Goal: Information Seeking & Learning: Check status

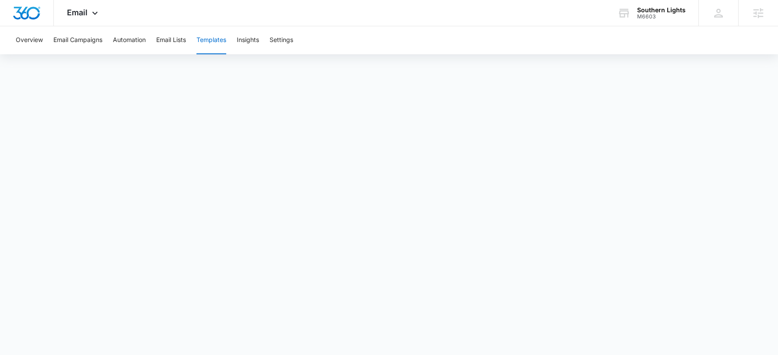
click at [732, 59] on iframe "To enrich screen reader interactions, please activate Accessibility in Grammarl…" at bounding box center [389, 197] width 778 height 276
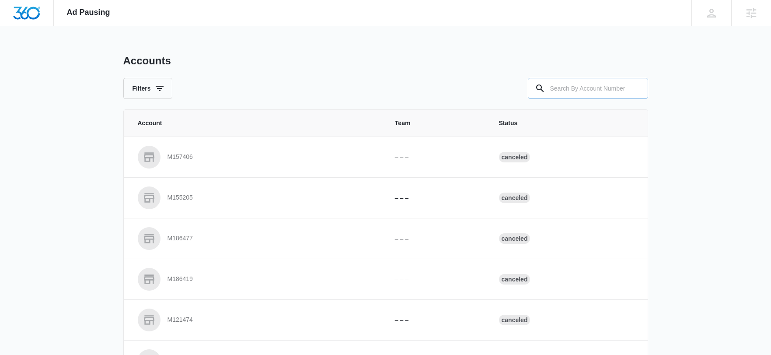
click at [587, 87] on input "text" at bounding box center [588, 88] width 120 height 21
paste input "M34498"
type input "M34498"
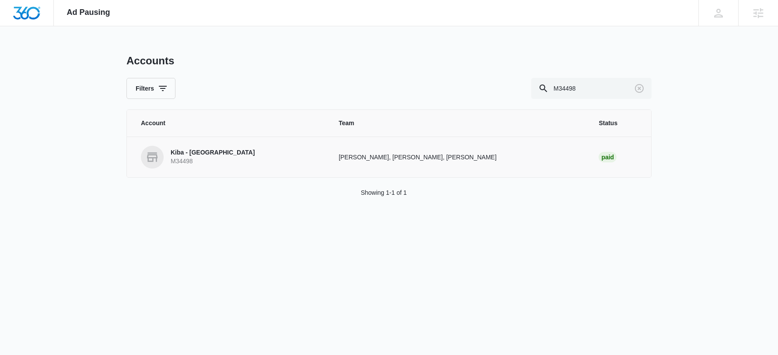
click at [189, 151] on p "Kiba - Longmont" at bounding box center [213, 152] width 84 height 9
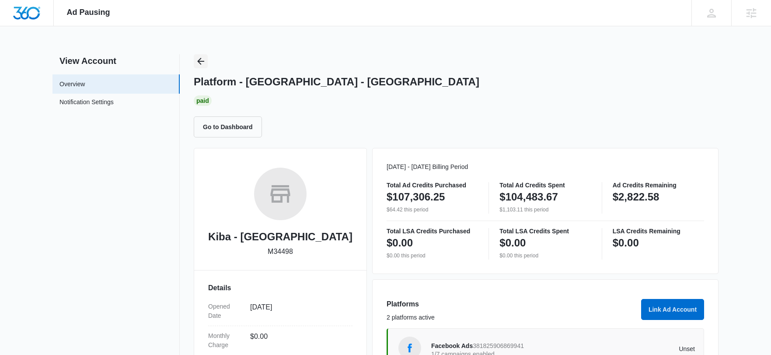
click at [200, 61] on icon "Back" at bounding box center [200, 61] width 7 height 7
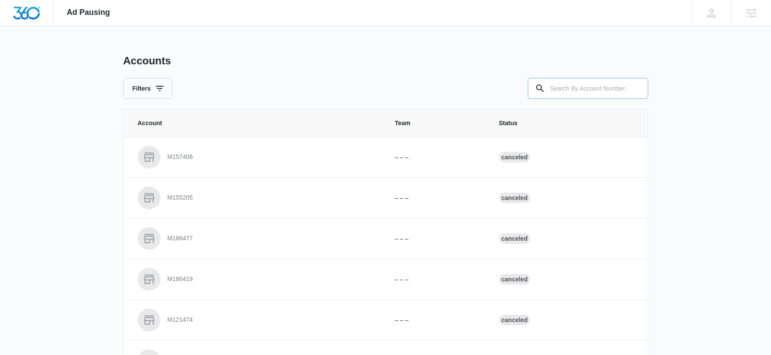
drag, startPoint x: 606, startPoint y: 84, endPoint x: 600, endPoint y: 87, distance: 7.2
click at [606, 84] on input "text" at bounding box center [588, 88] width 120 height 21
paste input "M34492"
type input "M34492"
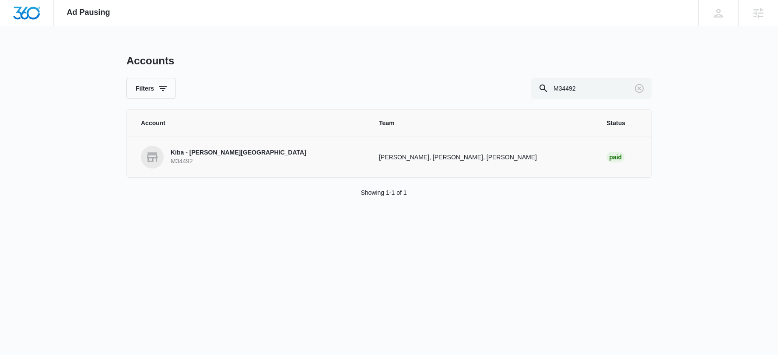
click at [205, 157] on p "Kiba - [PERSON_NAME][GEOGRAPHIC_DATA]" at bounding box center [239, 152] width 136 height 9
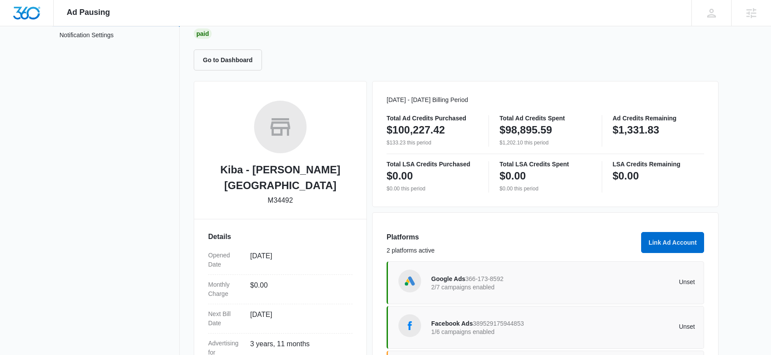
scroll to position [172, 0]
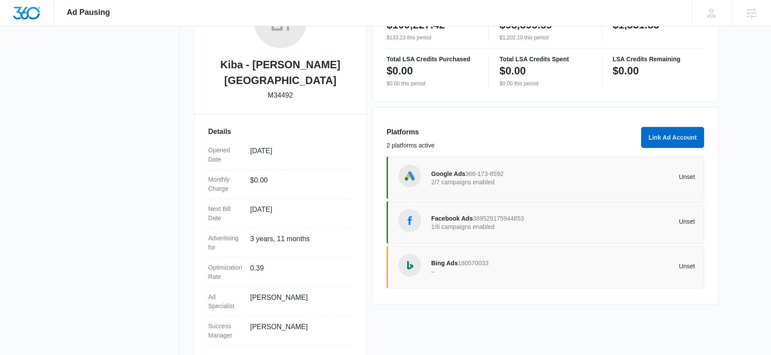
click at [494, 205] on div "Facebook Ads 389529175944853 1/6 campaigns enabled Unset" at bounding box center [546, 222] width 318 height 43
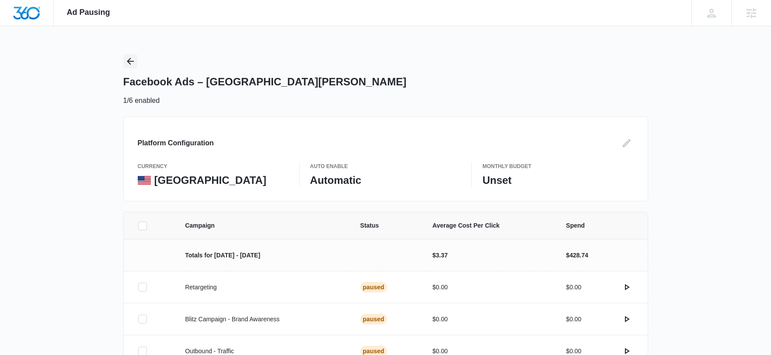
click at [125, 59] on icon "Back" at bounding box center [130, 61] width 10 height 10
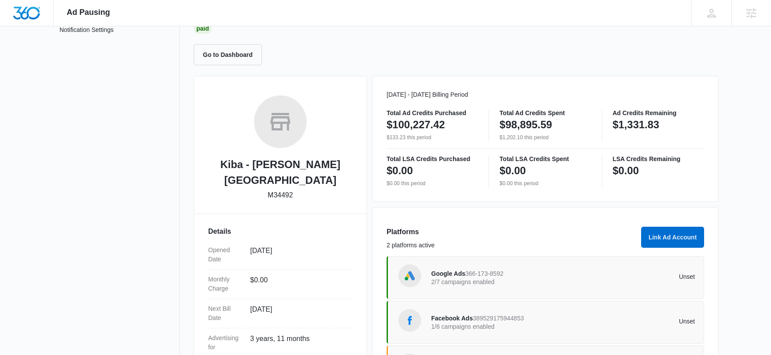
scroll to position [73, 0]
click at [466, 278] on p "2/7 campaigns enabled" at bounding box center [497, 281] width 132 height 6
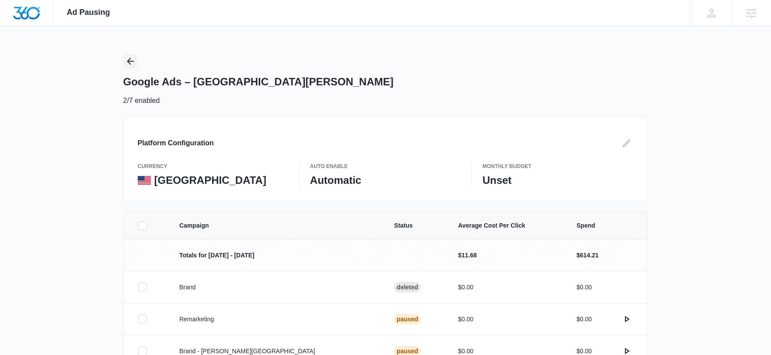
click at [126, 60] on icon "Back" at bounding box center [130, 61] width 10 height 10
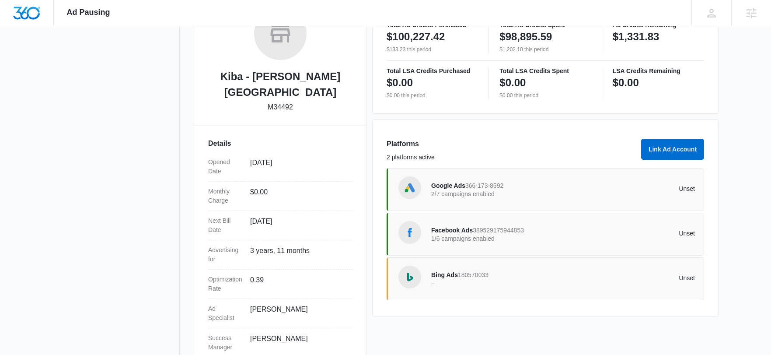
scroll to position [172, 0]
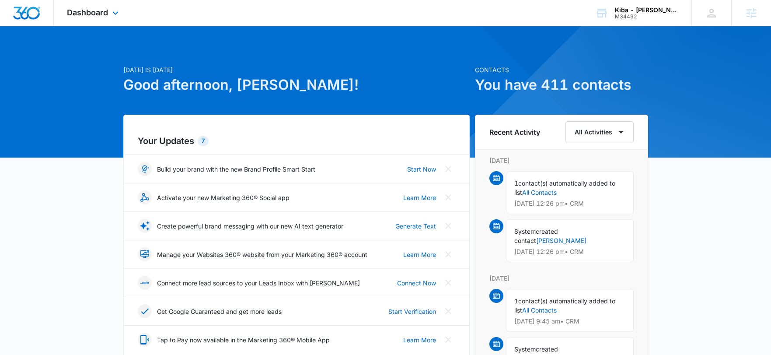
click at [125, 20] on div "Dashboard Apps Reputation Websites Forms CRM Email Social Shop Payments POS Con…" at bounding box center [94, 13] width 80 height 26
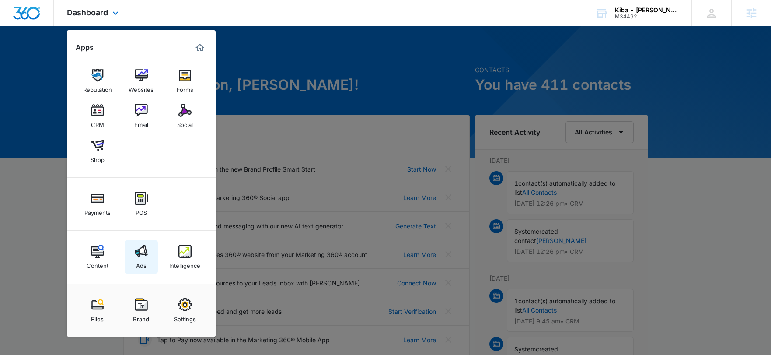
click at [139, 252] on img at bounding box center [141, 251] width 13 height 13
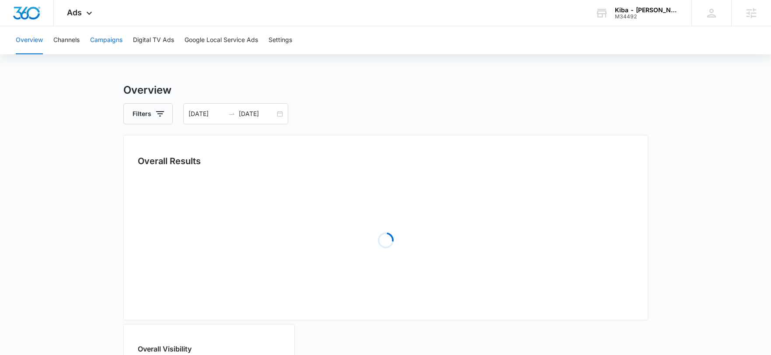
click at [107, 37] on button "Campaigns" at bounding box center [106, 40] width 32 height 28
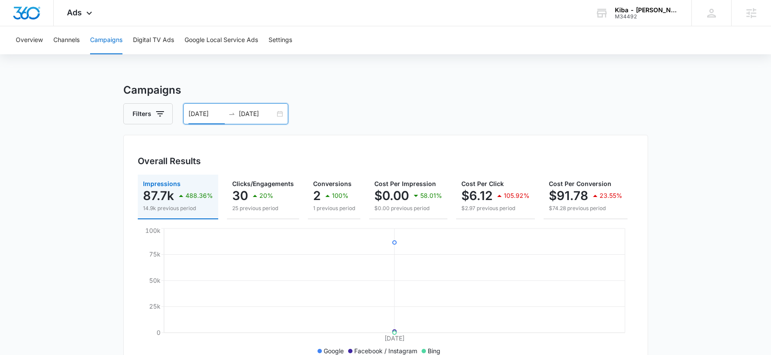
click at [220, 109] on input "08/06/2025" at bounding box center [207, 114] width 36 height 10
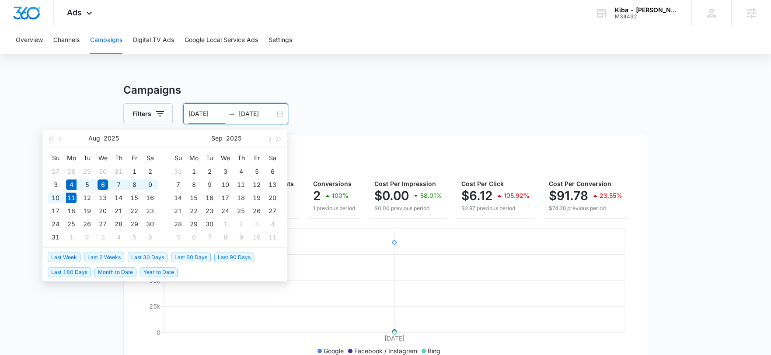
click at [62, 258] on span "Last Week" at bounding box center [64, 257] width 33 height 10
type input "08/04/2025"
type input "08/11/2025"
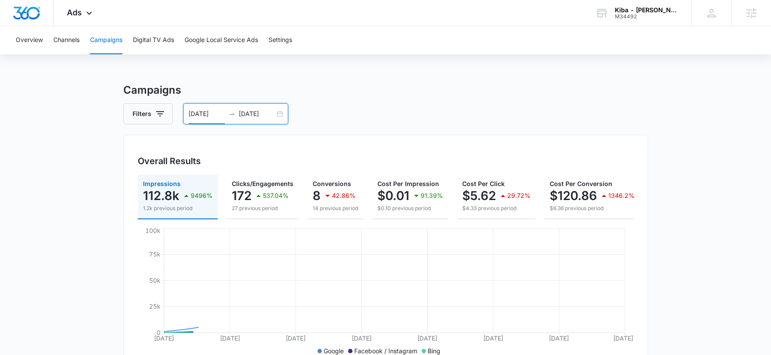
scroll to position [2, 0]
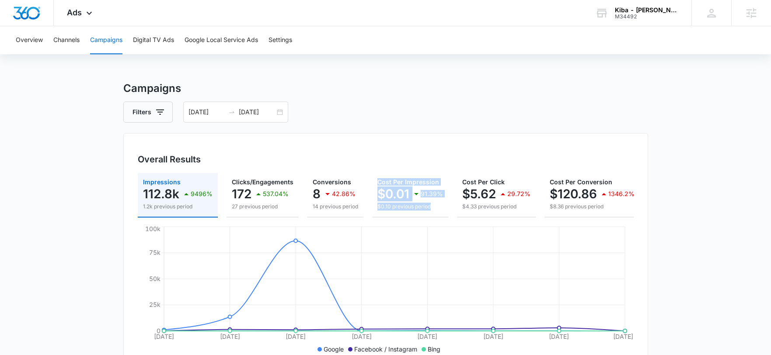
drag, startPoint x: 302, startPoint y: 214, endPoint x: 381, endPoint y: 212, distance: 79.2
click at [381, 212] on div "Impressions 112.8k 9496% 1.2k previous period Clicks/Engagements 172 537.04% 27…" at bounding box center [386, 195] width 496 height 45
click at [495, 147] on div "Overall Results Impressions 112.8k 9496% 1.2k previous period Clicks/Engagement…" at bounding box center [385, 251] width 525 height 237
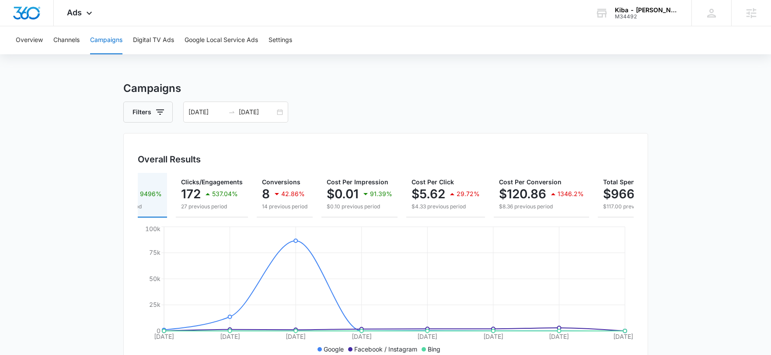
scroll to position [0, 115]
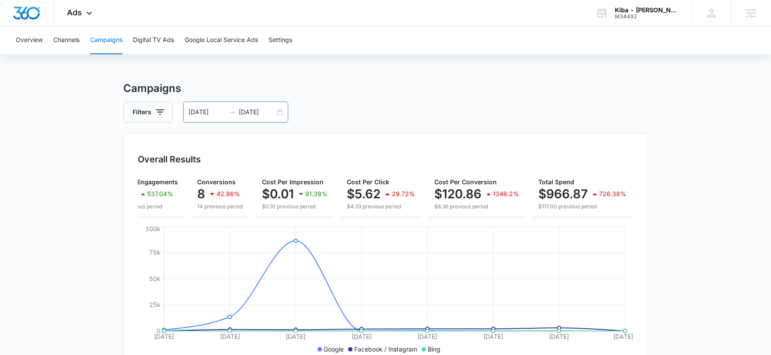
click at [227, 119] on div "08/04/2025 08/11/2025" at bounding box center [235, 111] width 105 height 21
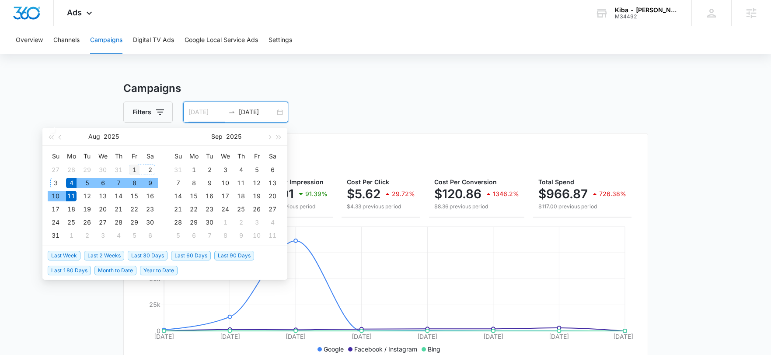
type input "08/01/2025"
click at [131, 171] on div "1" at bounding box center [134, 169] width 10 height 10
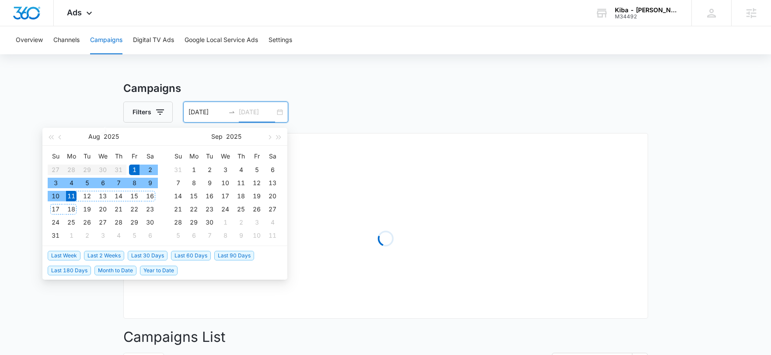
type input "08/11/2025"
click at [70, 199] on div "11" at bounding box center [71, 196] width 10 height 10
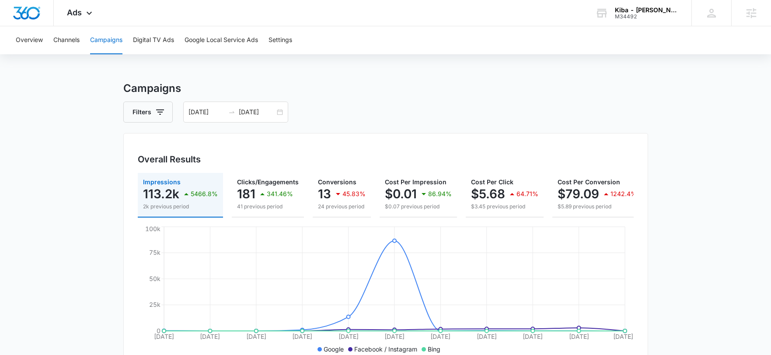
scroll to position [0, 124]
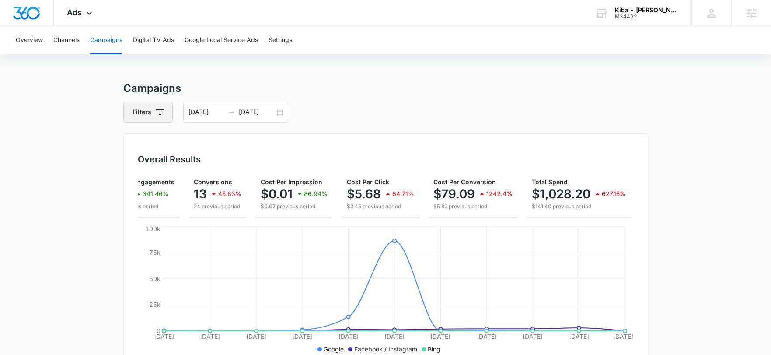
click at [159, 119] on button "Filters" at bounding box center [147, 111] width 49 height 21
click at [174, 148] on div "Channel" at bounding box center [184, 144] width 101 height 14
click at [210, 143] on div "Channel" at bounding box center [184, 144] width 101 height 14
click at [225, 146] on icon "Show Channel filters" at bounding box center [228, 144] width 10 height 10
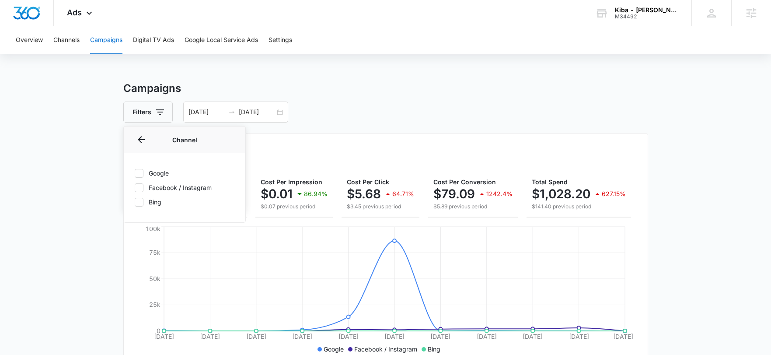
click at [152, 173] on label "Google" at bounding box center [184, 172] width 101 height 9
click at [135, 173] on input "Google" at bounding box center [134, 173] width 0 height 0
checkbox input "true"
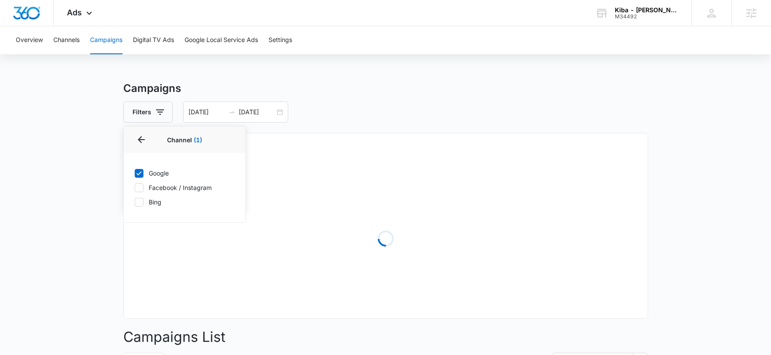
click at [156, 188] on label "Facebook / Instagram" at bounding box center [184, 187] width 101 height 9
click at [135, 188] on input "Facebook / Instagram" at bounding box center [134, 187] width 0 height 0
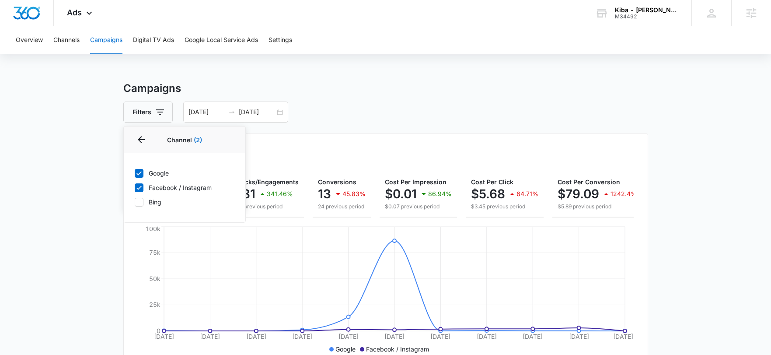
click at [153, 189] on label "Facebook / Instagram" at bounding box center [184, 187] width 101 height 9
click at [135, 188] on input "Facebook / Instagram" at bounding box center [134, 187] width 0 height 0
checkbox input "false"
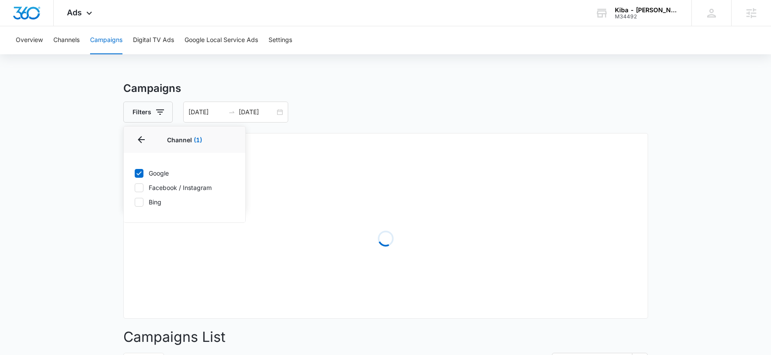
click at [155, 172] on label "Google" at bounding box center [184, 172] width 101 height 9
click at [135, 173] on input "Google" at bounding box center [134, 173] width 0 height 0
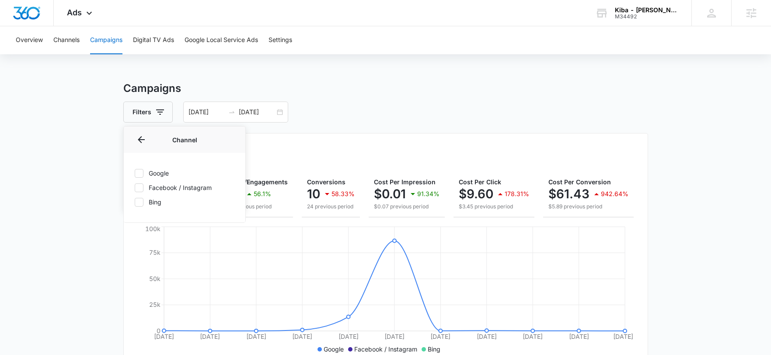
click at [149, 170] on label "Google" at bounding box center [184, 172] width 101 height 9
click at [135, 173] on input "Google" at bounding box center [134, 173] width 0 height 0
checkbox input "true"
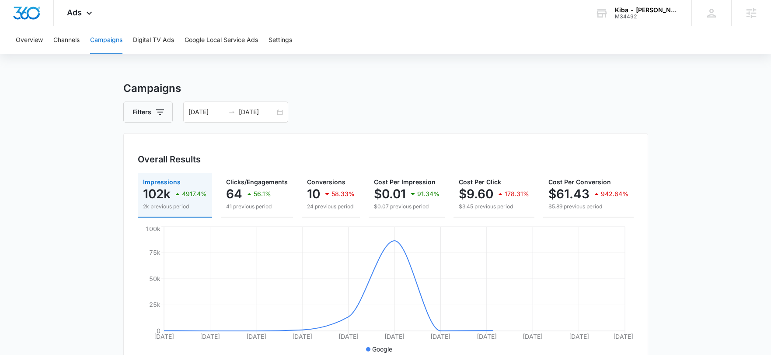
scroll to position [0, 108]
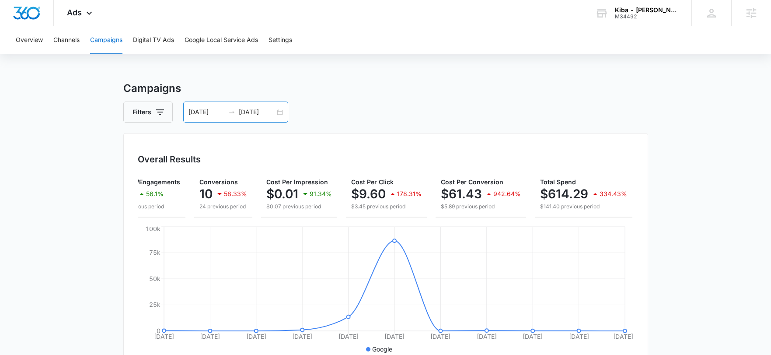
click at [251, 115] on input "08/11/2025" at bounding box center [257, 112] width 36 height 10
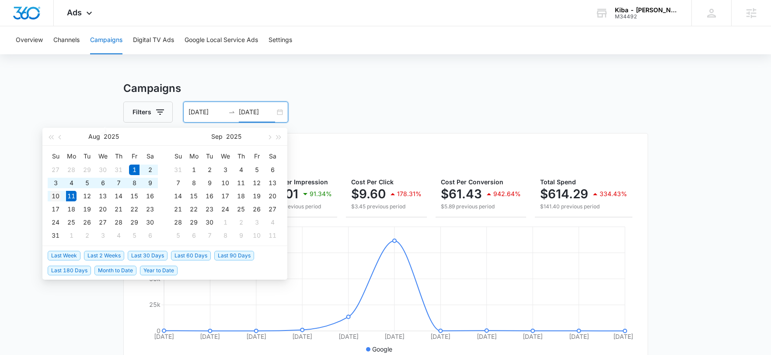
type input "08/10/2025"
click at [56, 197] on div "10" at bounding box center [55, 196] width 10 height 10
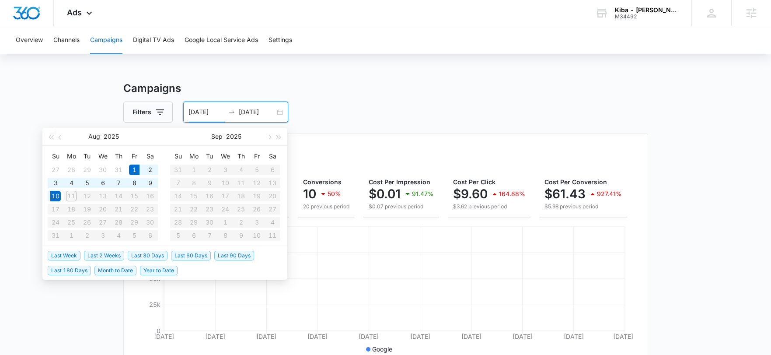
click at [414, 110] on div "Filters 08/01/2025 08/10/2025" at bounding box center [385, 111] width 525 height 21
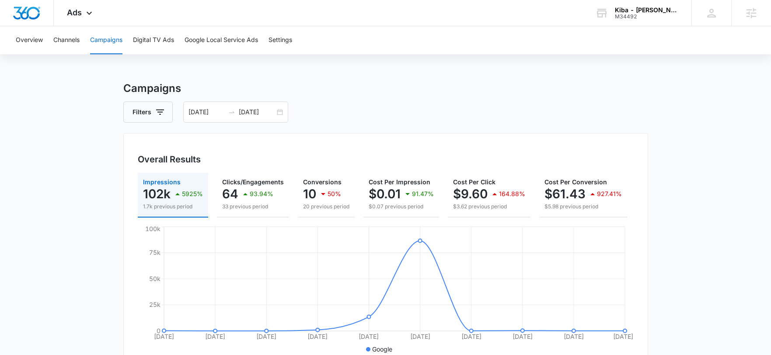
scroll to position [0, 99]
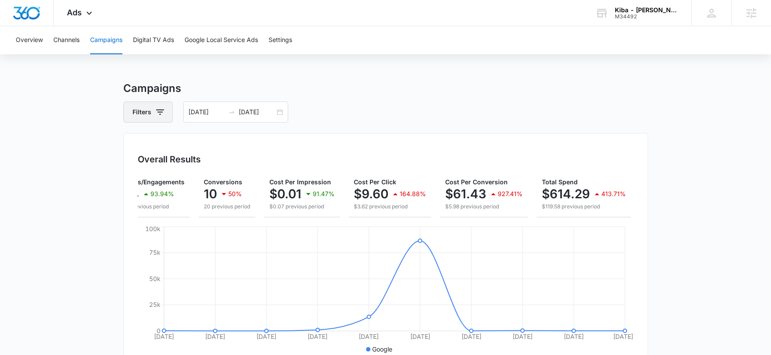
click at [155, 115] on icon "button" at bounding box center [160, 112] width 10 height 10
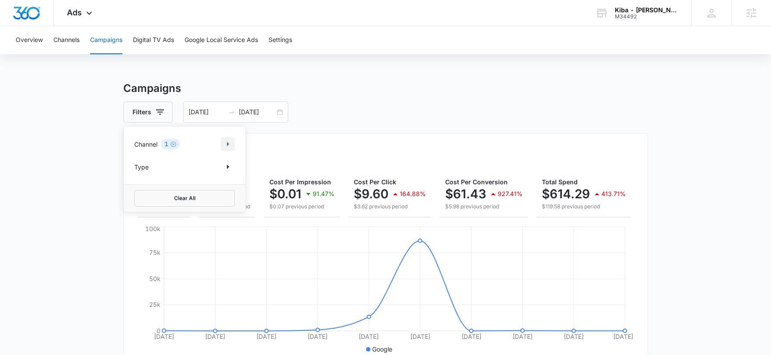
click at [234, 142] on button "Show Channel filters" at bounding box center [228, 144] width 14 height 14
click at [523, 158] on div "Overall Results" at bounding box center [386, 159] width 496 height 13
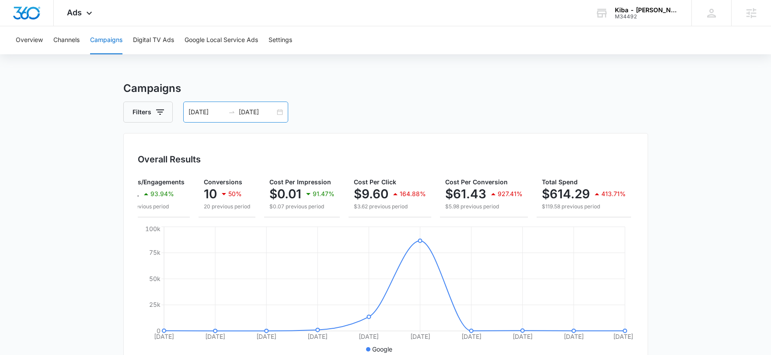
click at [236, 119] on div "08/01/2025 08/10/2025" at bounding box center [235, 111] width 105 height 21
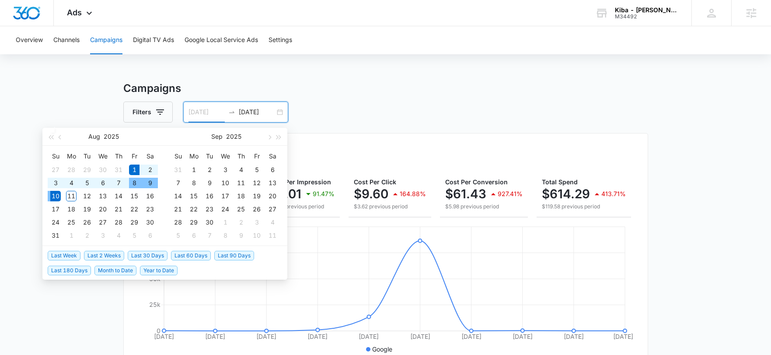
type input "08/01/2025"
click at [141, 107] on button "Filters" at bounding box center [147, 111] width 49 height 21
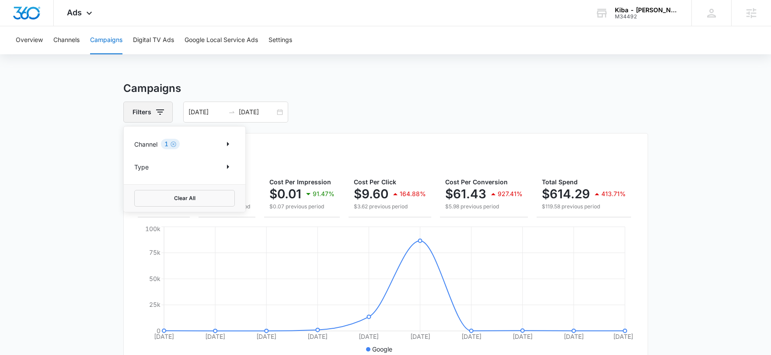
click at [152, 112] on button "Filters" at bounding box center [147, 111] width 49 height 21
drag, startPoint x: 149, startPoint y: 108, endPoint x: 156, endPoint y: 109, distance: 7.1
click at [150, 108] on button "Filters" at bounding box center [147, 111] width 49 height 21
click at [229, 147] on icon "Show Channel filters" at bounding box center [228, 144] width 10 height 10
click at [140, 186] on icon at bounding box center [138, 187] width 5 height 4
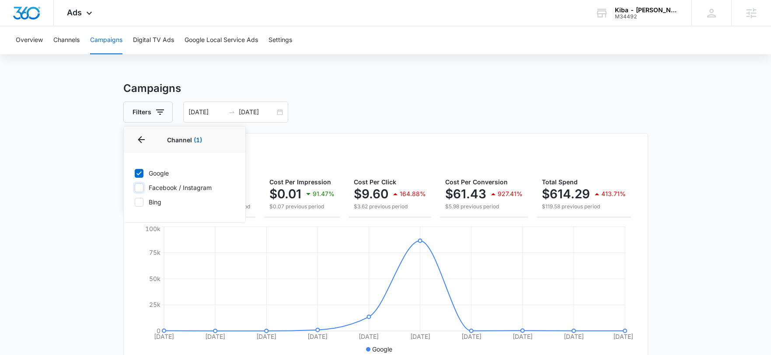
click at [135, 187] on input "Facebook / Instagram" at bounding box center [134, 187] width 0 height 0
checkbox input "true"
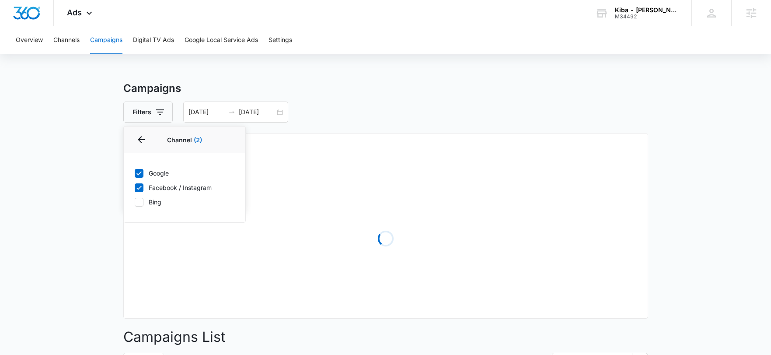
click at [139, 176] on icon at bounding box center [139, 173] width 8 height 8
click at [135, 173] on input "Google" at bounding box center [134, 173] width 0 height 0
checkbox input "false"
click at [534, 117] on div "Filters Channel 1 Channel (1) Google Facebook / Instagram Bing Type Clear All 0…" at bounding box center [385, 111] width 525 height 21
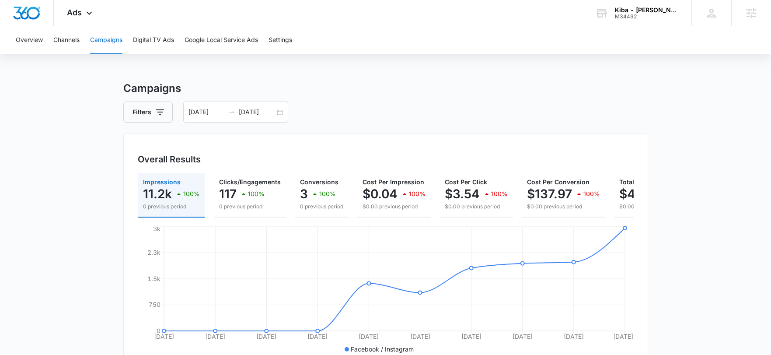
scroll to position [0, 70]
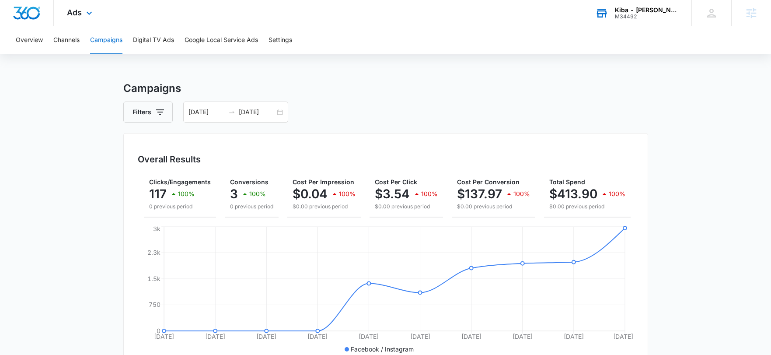
click at [649, 10] on div "Kiba - [PERSON_NAME][GEOGRAPHIC_DATA]" at bounding box center [647, 10] width 64 height 7
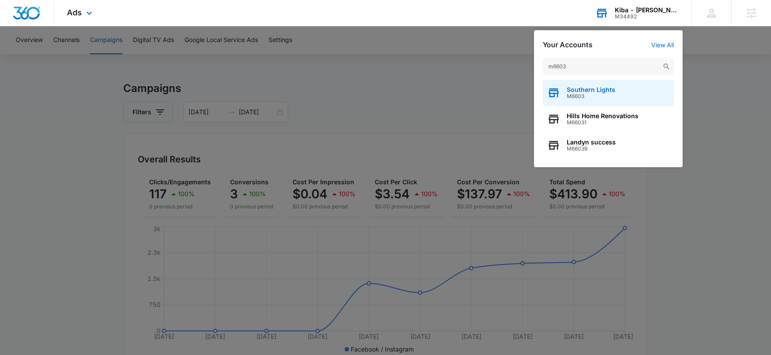
type input "m6603"
click at [579, 94] on span "M6603" at bounding box center [591, 96] width 49 height 6
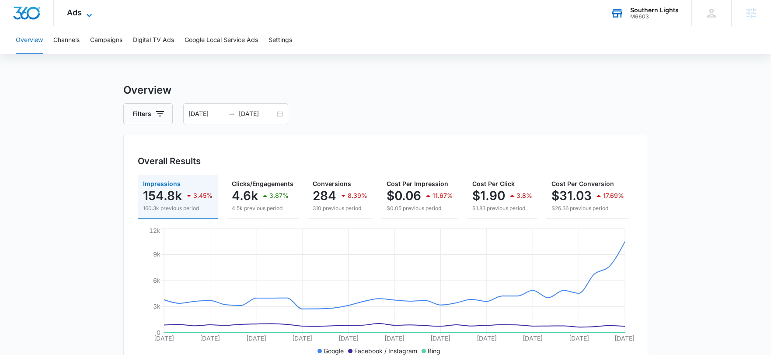
click at [77, 13] on span "Ads" at bounding box center [74, 12] width 15 height 9
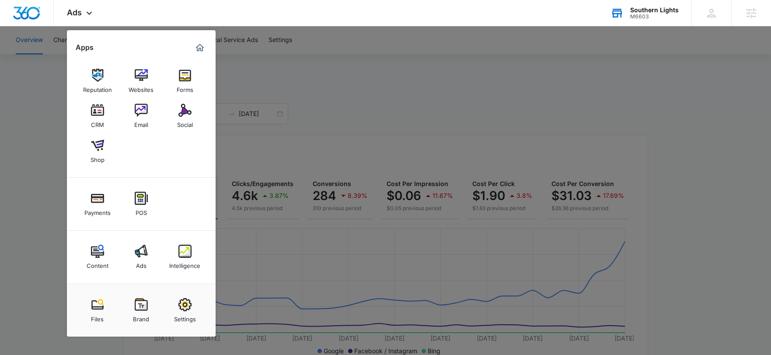
click at [137, 114] on img at bounding box center [141, 110] width 13 height 13
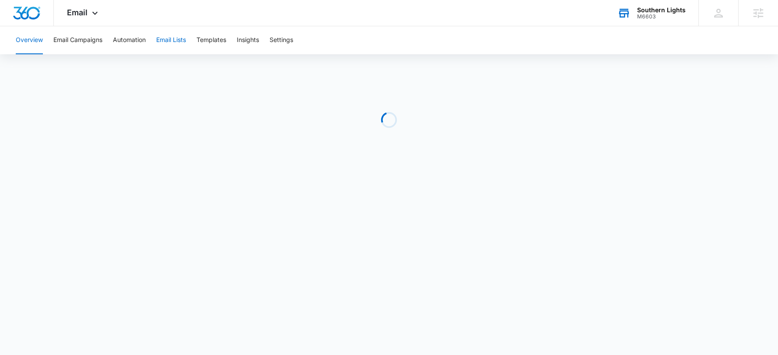
click at [169, 42] on button "Email Lists" at bounding box center [171, 40] width 30 height 28
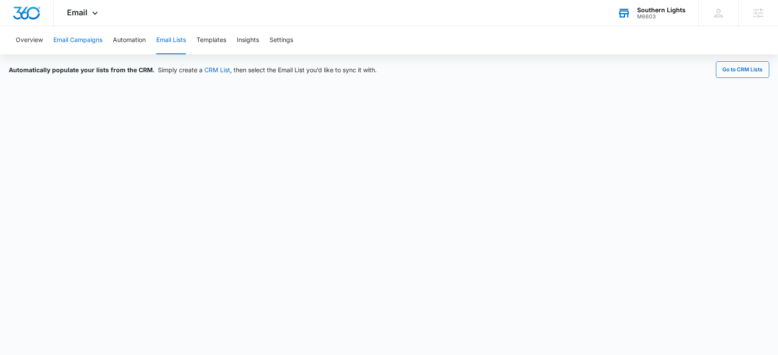
click at [85, 42] on button "Email Campaigns" at bounding box center [77, 40] width 49 height 28
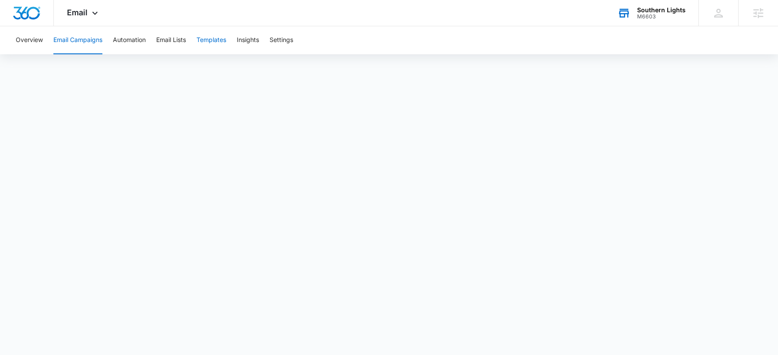
click at [219, 42] on button "Templates" at bounding box center [211, 40] width 30 height 28
click at [90, 40] on button "Email Campaigns" at bounding box center [77, 40] width 49 height 28
